Goal: Task Accomplishment & Management: Use online tool/utility

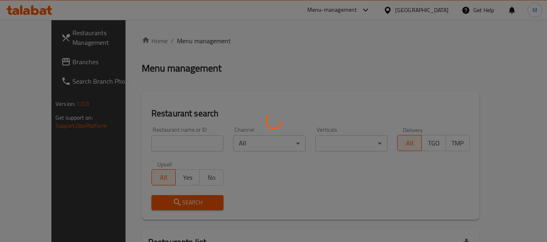
click at [430, 11] on div at bounding box center [273, 121] width 547 height 242
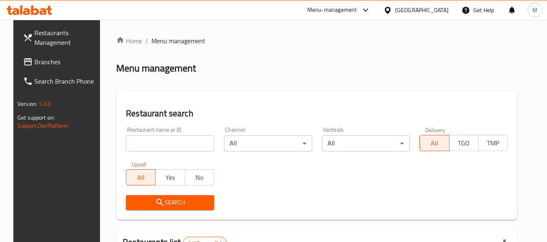
click at [392, 11] on icon at bounding box center [387, 10] width 8 height 8
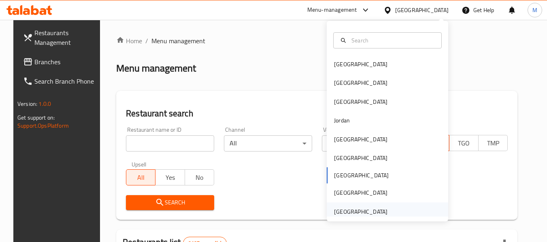
click at [350, 212] on div "[GEOGRAPHIC_DATA]" at bounding box center [360, 212] width 53 height 9
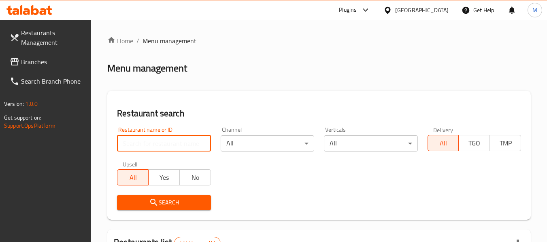
paste input "Seen Cafe"
type input "Seen Cafe"
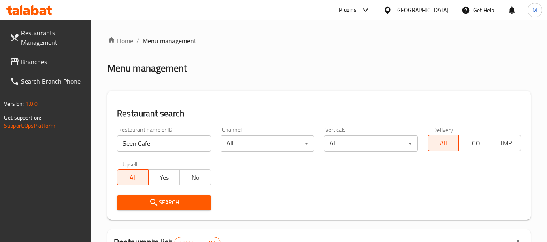
click at [175, 202] on span "Search" at bounding box center [163, 203] width 81 height 10
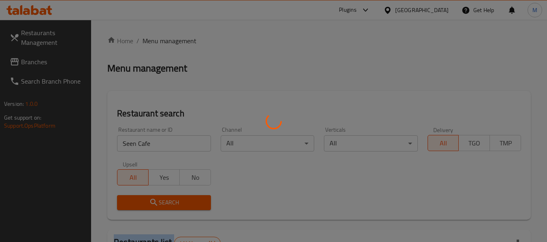
click at [175, 202] on div at bounding box center [273, 121] width 547 height 242
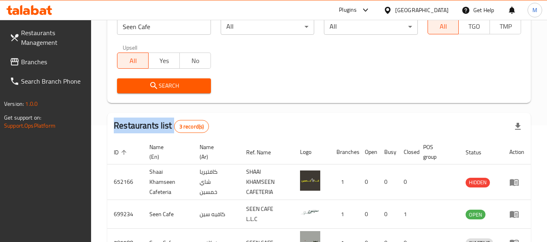
scroll to position [160, 0]
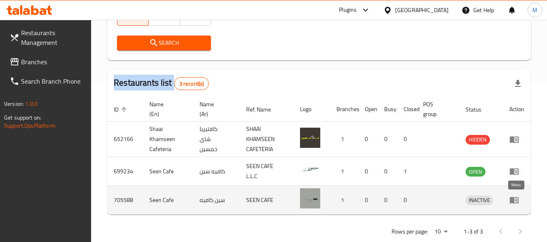
click at [512, 198] on icon "enhanced table" at bounding box center [513, 200] width 9 height 7
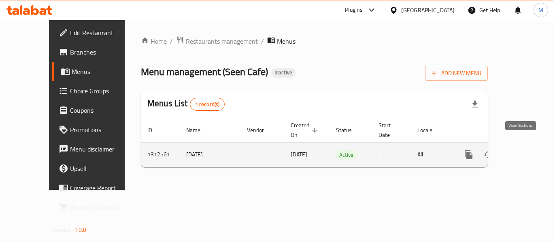
click at [522, 150] on icon "enhanced table" at bounding box center [527, 155] width 10 height 10
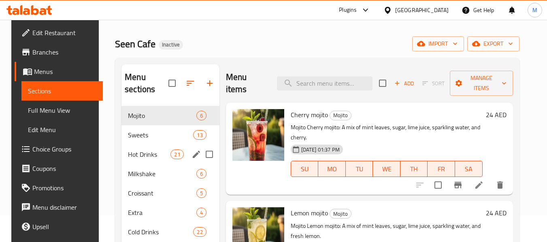
scroll to position [40, 0]
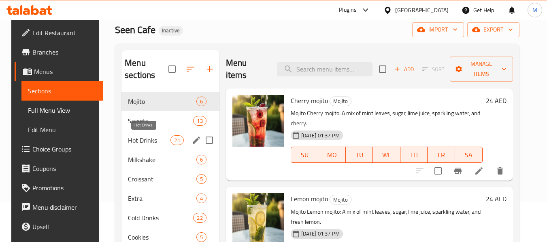
drag, startPoint x: 158, startPoint y: 138, endPoint x: 149, endPoint y: 163, distance: 26.5
click at [157, 137] on span "Hot Drinks" at bounding box center [149, 141] width 42 height 10
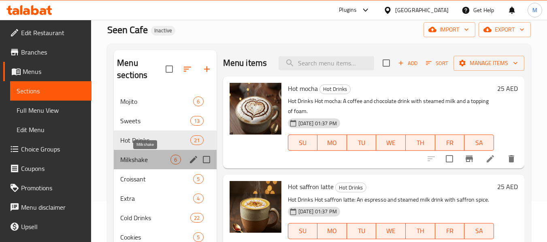
click at [150, 159] on span "Milkshake" at bounding box center [145, 160] width 50 height 10
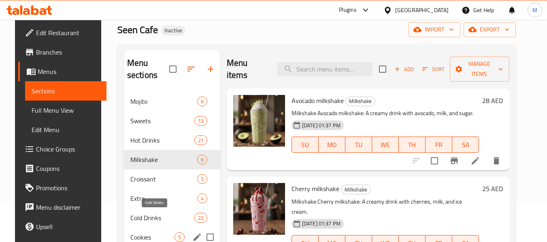
scroll to position [113, 0]
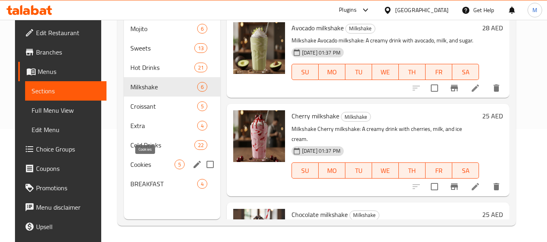
click at [153, 165] on span "Cookies" at bounding box center [152, 165] width 44 height 10
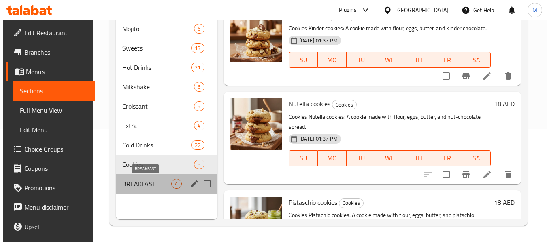
click at [157, 182] on span "BREAKFAST" at bounding box center [146, 184] width 49 height 10
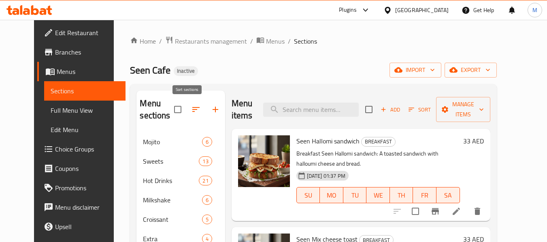
click at [191, 111] on icon "button" at bounding box center [196, 110] width 10 height 10
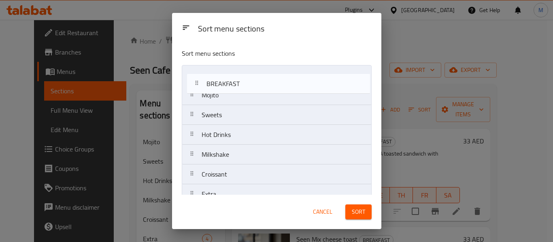
drag, startPoint x: 230, startPoint y: 184, endPoint x: 235, endPoint y: 83, distance: 101.3
click at [235, 83] on nav "Mojito Sweets Hot Drinks Milkshake Croissant Extra Cold Drinks Cookies BREAKFAST" at bounding box center [277, 154] width 190 height 179
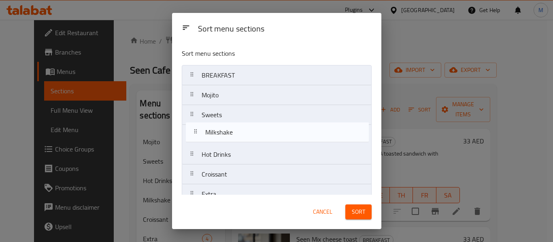
drag, startPoint x: 229, startPoint y: 156, endPoint x: 233, endPoint y: 131, distance: 25.5
click at [233, 131] on nav "BREAKFAST Mojito Sweets Hot Drinks Milkshake Croissant Extra Cold Drinks Cookies" at bounding box center [277, 154] width 190 height 179
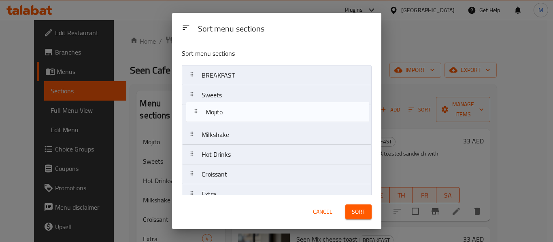
drag, startPoint x: 238, startPoint y: 100, endPoint x: 244, endPoint y: 122, distance: 22.3
click at [244, 122] on nav "BREAKFAST Mojito Sweets Milkshake Hot Drinks Croissant Extra Cold Drinks Cookies" at bounding box center [277, 154] width 190 height 179
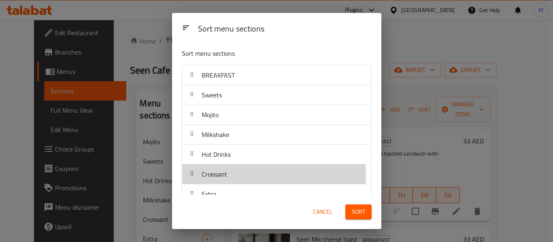
scroll to position [2, 0]
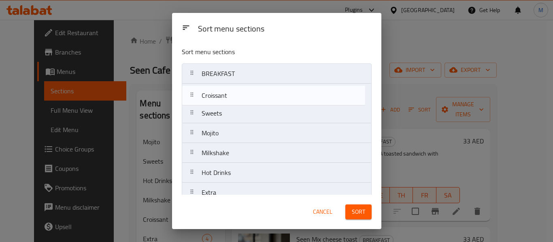
drag, startPoint x: 237, startPoint y: 176, endPoint x: 237, endPoint y: 94, distance: 82.1
click at [237, 94] on nav "BREAKFAST Sweets Mojito Milkshake Hot Drinks Croissant Extra Cold Drinks Cookies" at bounding box center [277, 153] width 190 height 179
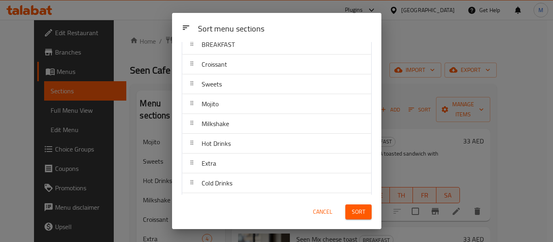
scroll to position [42, 0]
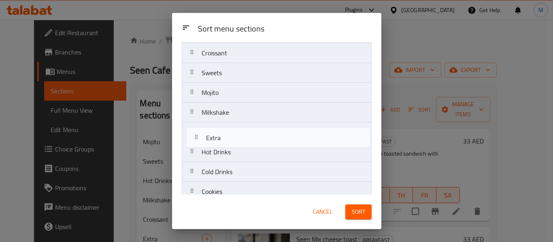
drag, startPoint x: 234, startPoint y: 155, endPoint x: 240, endPoint y: 138, distance: 17.7
click at [240, 138] on nav "BREAKFAST Croissant Sweets Mojito Milkshake Hot Drinks Extra Cold Drinks Cookies" at bounding box center [277, 112] width 190 height 179
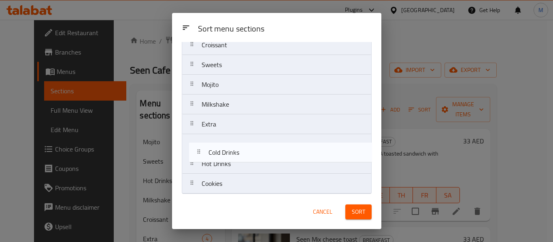
scroll to position [50, 0]
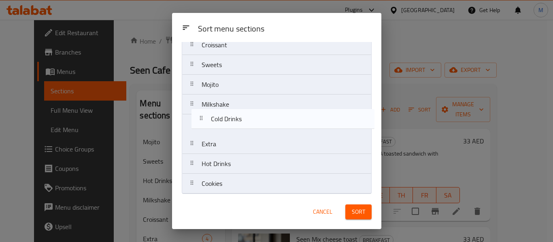
drag, startPoint x: 232, startPoint y: 172, endPoint x: 241, endPoint y: 120, distance: 52.6
click at [241, 120] on nav "BREAKFAST Croissant Sweets Mojito Milkshake Extra Hot Drinks Cold Drinks Cookies" at bounding box center [277, 104] width 190 height 179
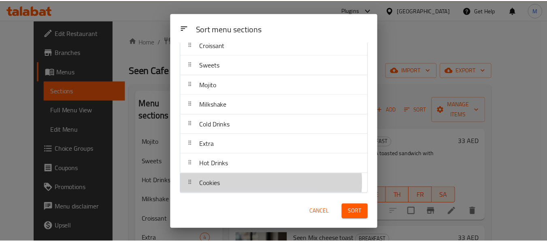
scroll to position [53, 0]
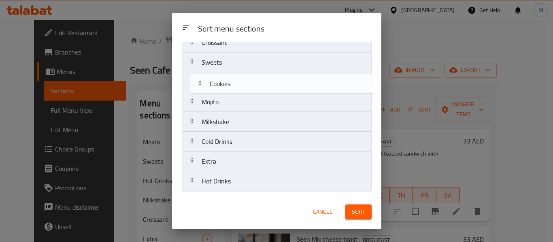
drag, startPoint x: 235, startPoint y: 178, endPoint x: 244, endPoint y: 81, distance: 97.6
click at [244, 81] on nav "BREAKFAST Croissant Sweets Mojito Milkshake Cold Drinks Extra Hot Drinks Cookies" at bounding box center [277, 102] width 190 height 179
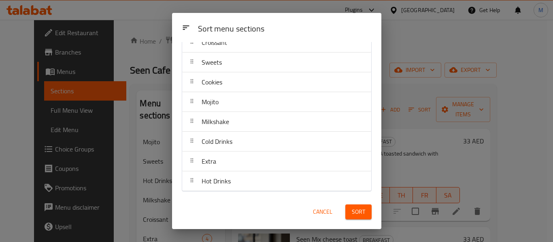
click at [362, 215] on span "Sort" at bounding box center [358, 212] width 13 height 10
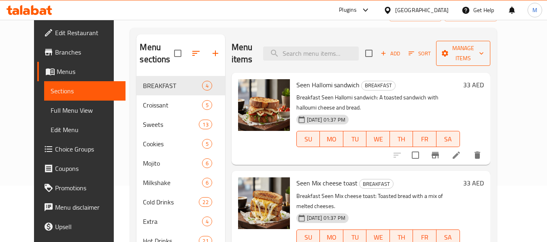
scroll to position [0, 0]
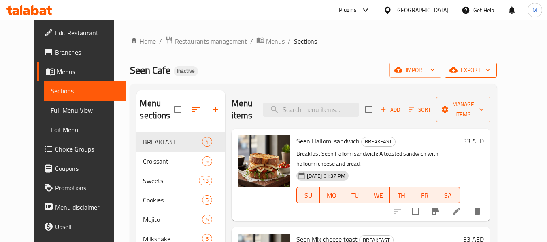
click at [496, 64] on button "export" at bounding box center [470, 70] width 52 height 15
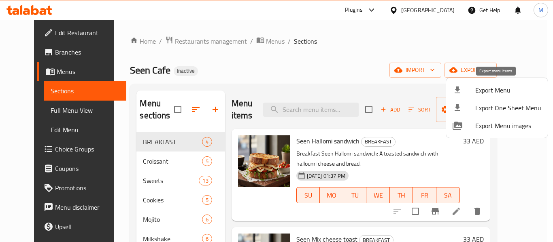
click at [497, 86] on span "Export Menu" at bounding box center [508, 90] width 66 height 10
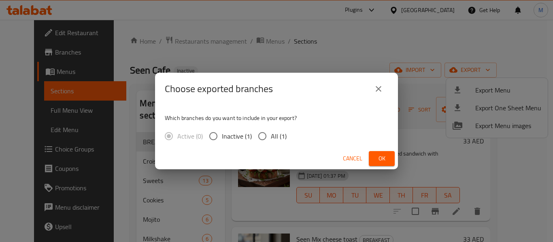
click at [260, 137] on input "All (1)" at bounding box center [262, 136] width 17 height 17
radio input "true"
click at [377, 154] on span "Ok" at bounding box center [381, 159] width 13 height 10
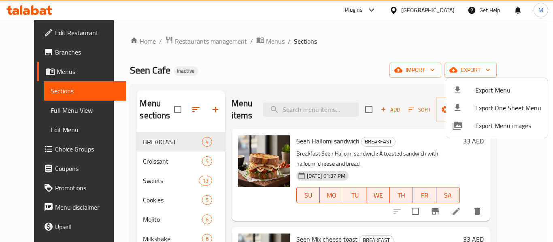
drag, startPoint x: 280, startPoint y: 70, endPoint x: 283, endPoint y: 59, distance: 11.7
click at [280, 70] on div at bounding box center [276, 121] width 553 height 242
